Goal: Task Accomplishment & Management: Manage account settings

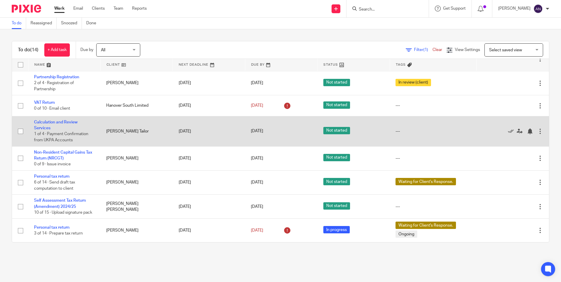
scroll to position [196, 0]
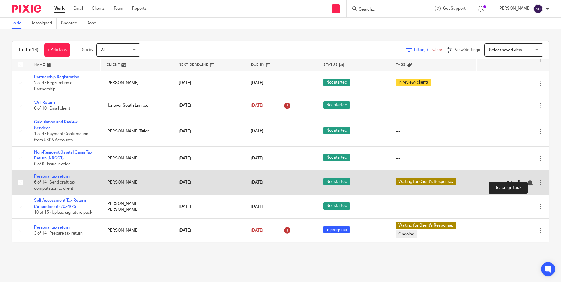
click at [517, 180] on icon at bounding box center [520, 183] width 6 height 6
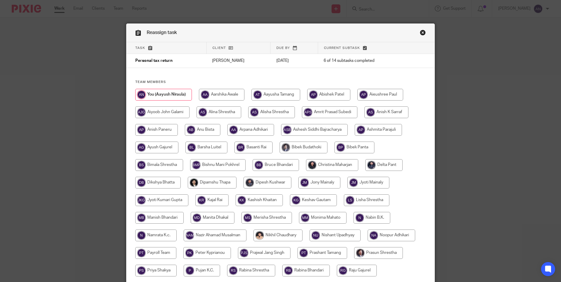
click at [260, 129] on input "radio" at bounding box center [251, 130] width 47 height 12
radio input "true"
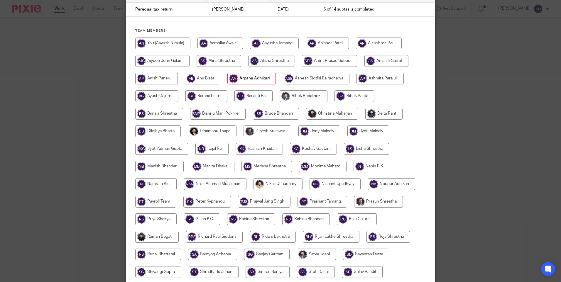
scroll to position [154, 0]
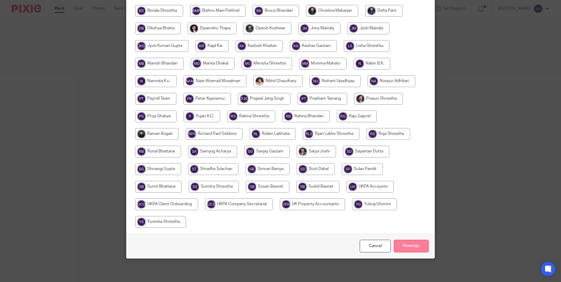
click at [412, 243] on input "Reassign" at bounding box center [411, 246] width 35 height 13
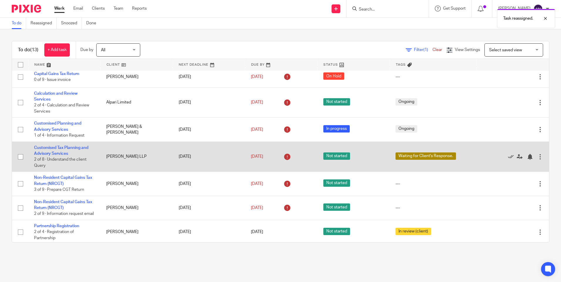
scroll to position [171, 0]
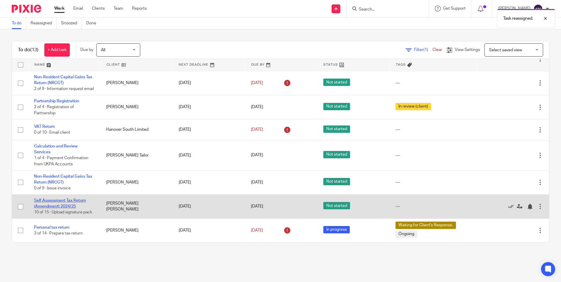
click at [73, 199] on link "Self Assessment Tax Return (Amendment) 2024/25" at bounding box center [60, 204] width 52 height 10
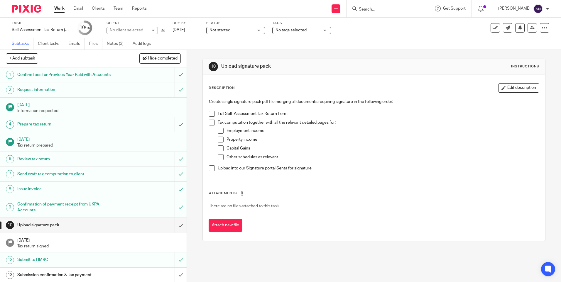
scroll to position [31, 0]
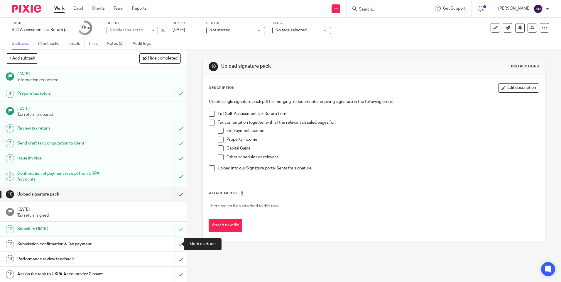
click at [173, 243] on input "submit" at bounding box center [93, 244] width 187 height 15
click at [531, 28] on icon at bounding box center [533, 28] width 4 height 4
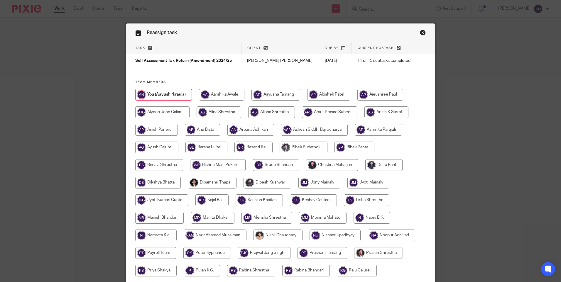
scroll to position [154, 0]
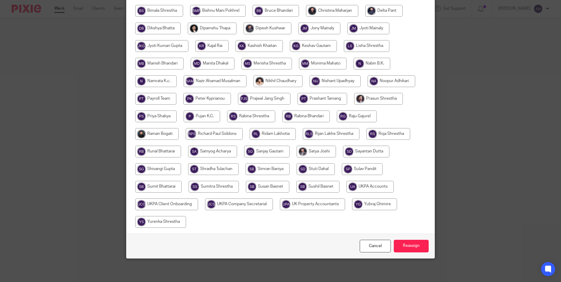
click at [357, 187] on input "radio" at bounding box center [370, 187] width 47 height 12
radio input "true"
click at [403, 248] on input "Reassign" at bounding box center [411, 246] width 35 height 13
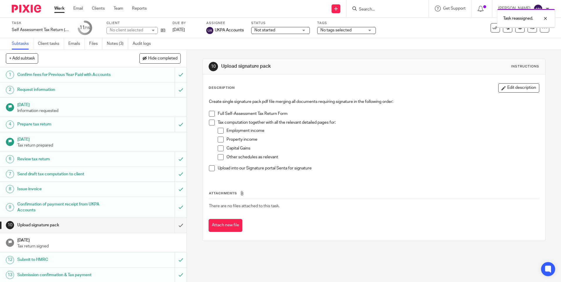
scroll to position [31, 0]
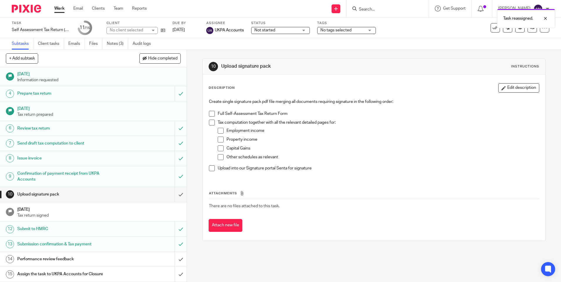
click at [58, 10] on link "Work" at bounding box center [59, 9] width 10 height 6
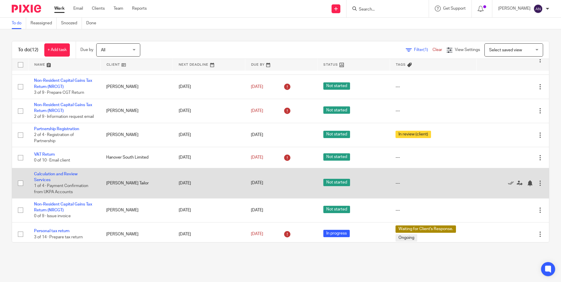
scroll to position [141, 0]
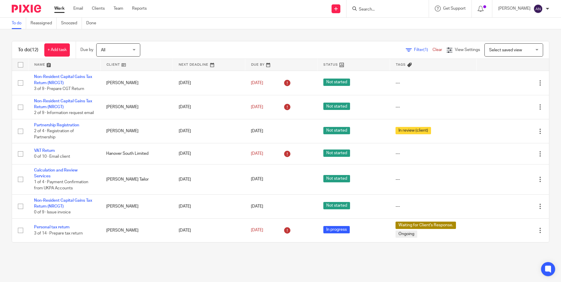
click at [212, 266] on main "To do Reassigned Snoozed Done To do (12) + Add task Due by All All [DATE] [DATE…" at bounding box center [280, 141] width 561 height 282
click at [287, 37] on div "To do (12) + Add task Due by All All Today Tomorrow This week Next week This mo…" at bounding box center [280, 141] width 561 height 225
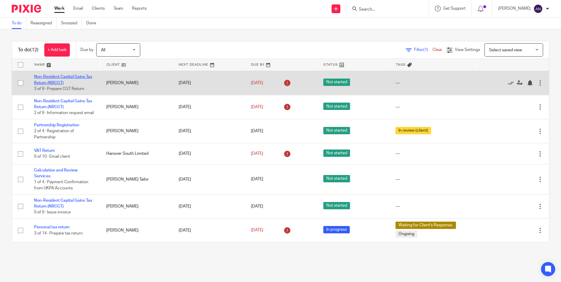
click at [62, 75] on link "Non-Resident Capital Gains Tax Return (NRCGT)" at bounding box center [63, 80] width 58 height 10
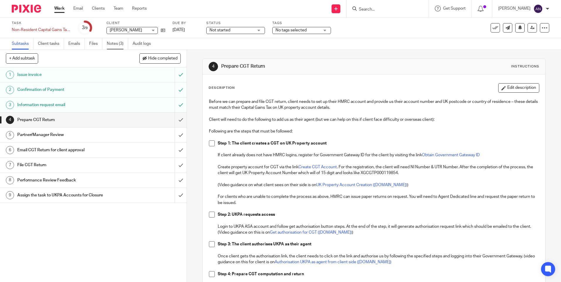
click at [111, 46] on link "Notes (3)" at bounding box center [117, 43] width 21 height 11
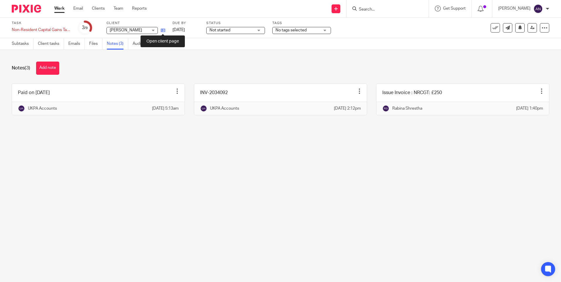
click at [163, 30] on icon at bounding box center [163, 30] width 4 height 4
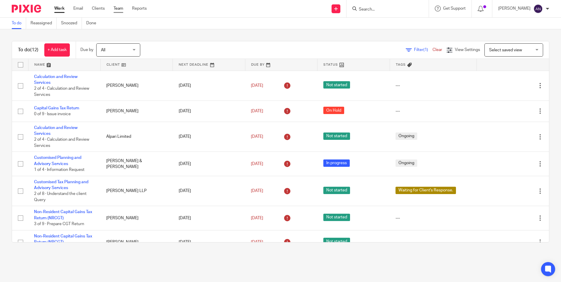
click at [114, 9] on link "Team" at bounding box center [119, 9] width 10 height 6
click at [117, 9] on link "Team" at bounding box center [119, 9] width 10 height 6
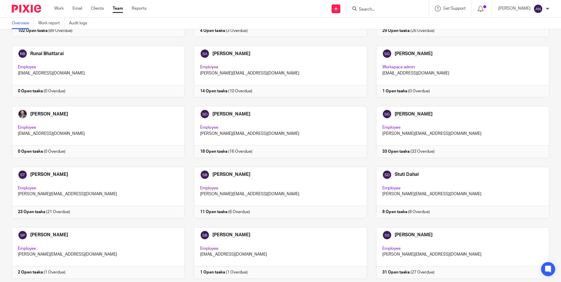
scroll to position [1220, 0]
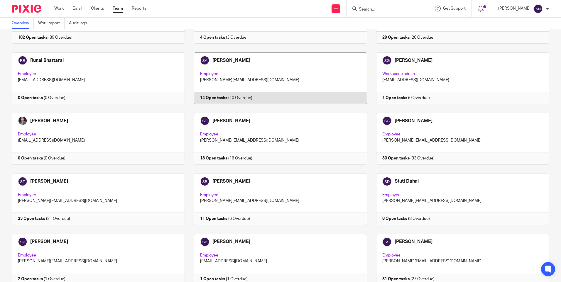
click at [262, 72] on link at bounding box center [276, 79] width 182 height 52
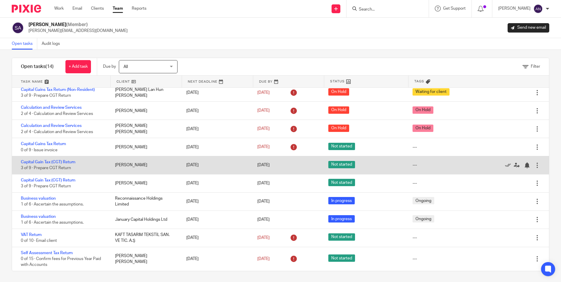
scroll to position [5, 0]
